Goal: Find specific page/section: Find specific page/section

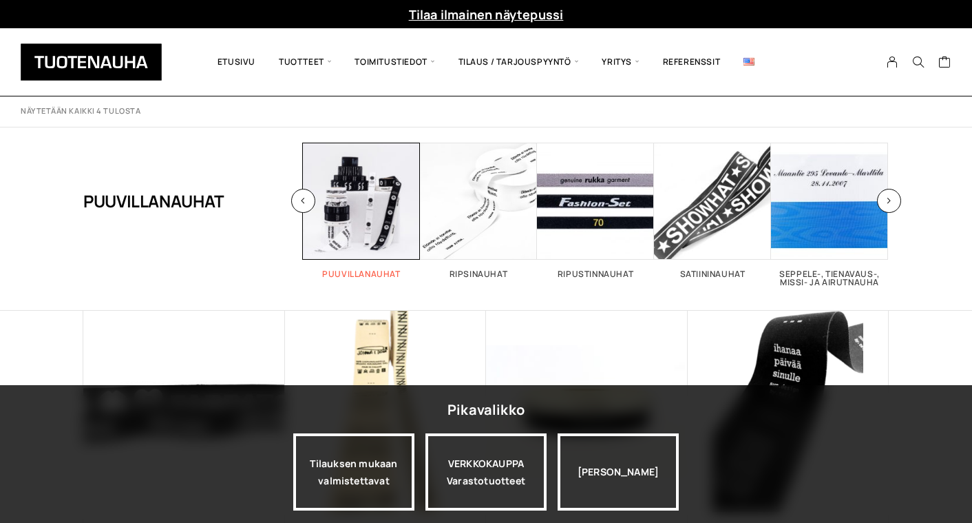
click at [367, 229] on span "Visit product category Puuvillanauhat" at bounding box center [361, 201] width 117 height 117
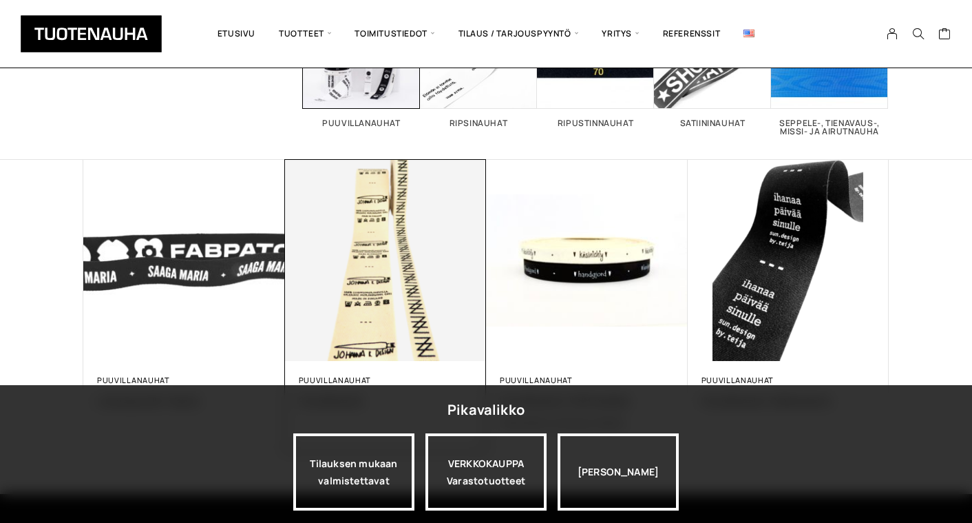
scroll to position [91, 0]
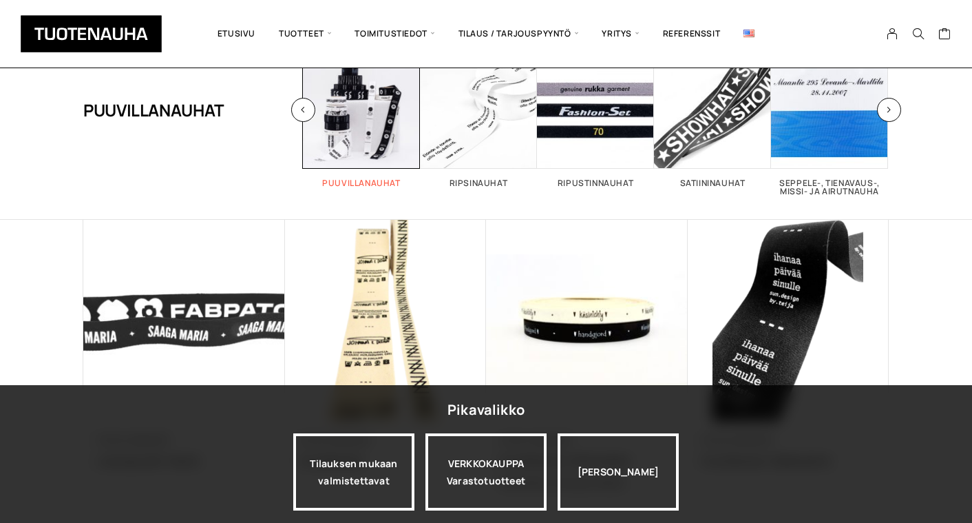
click at [375, 183] on h2 "Puuvillanauhat 4" at bounding box center [361, 183] width 117 height 8
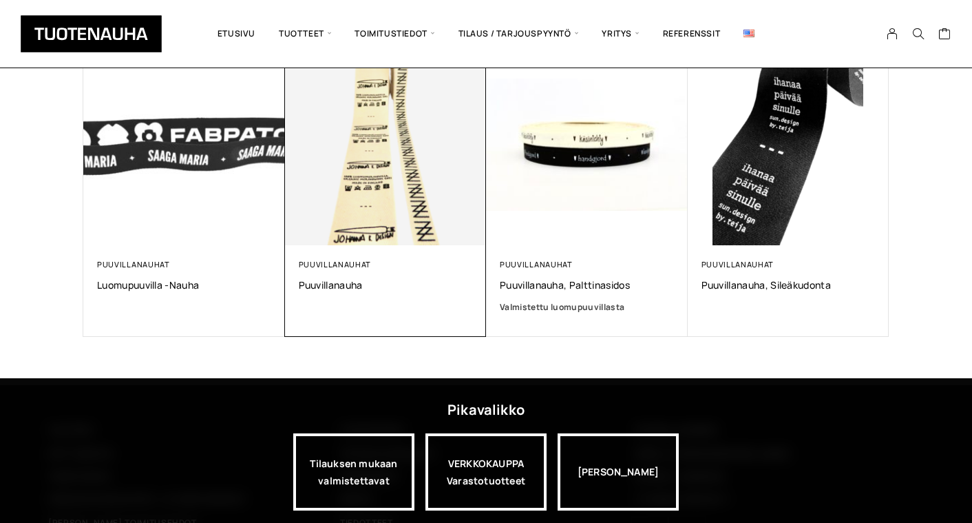
scroll to position [268, 0]
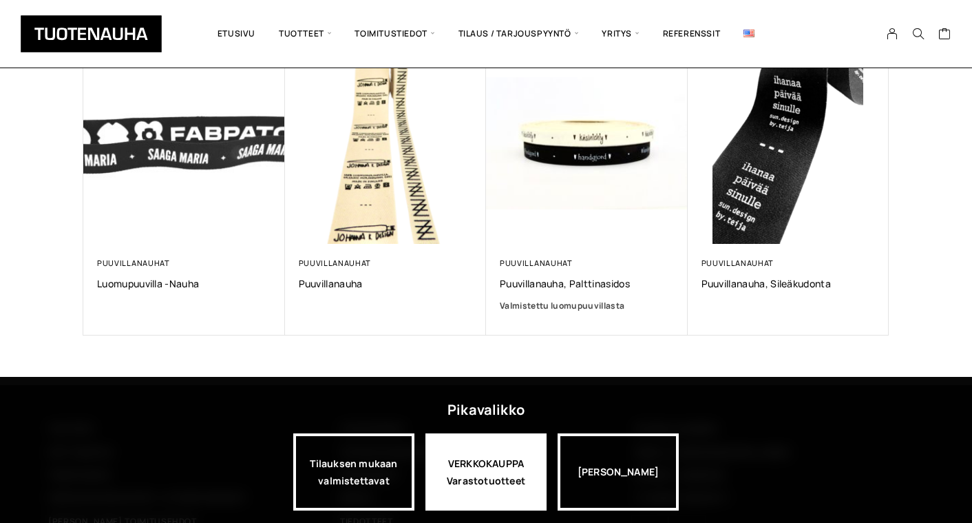
click at [489, 458] on div "VERKKOKAUPPA Varastotuotteet" at bounding box center [486, 471] width 121 height 77
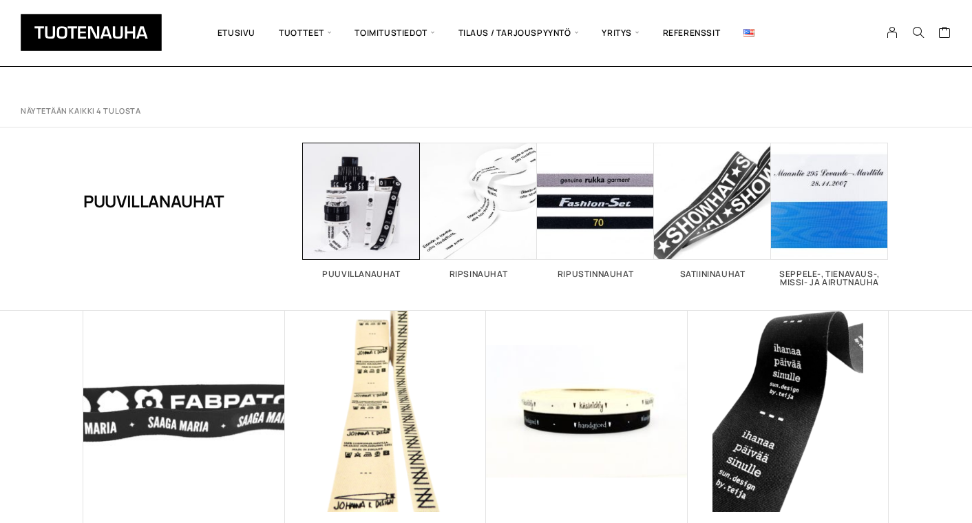
scroll to position [268, 0]
